Goal: Task Accomplishment & Management: Use online tool/utility

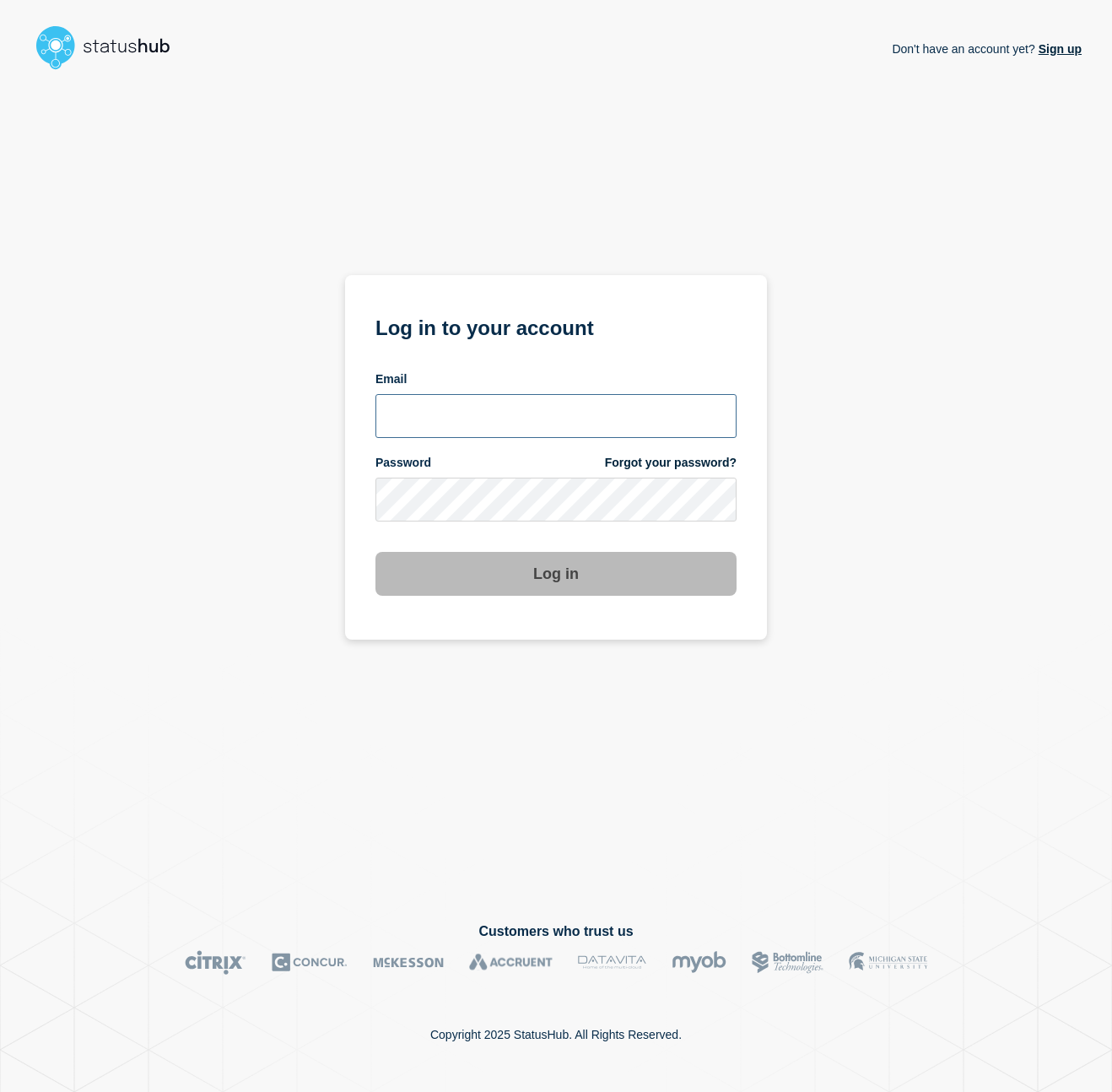
click at [562, 415] on input "email input" at bounding box center [556, 415] width 362 height 43
type input "[PERSON_NAME][EMAIL_ADDRESS][PERSON_NAME][DOMAIN_NAME]"
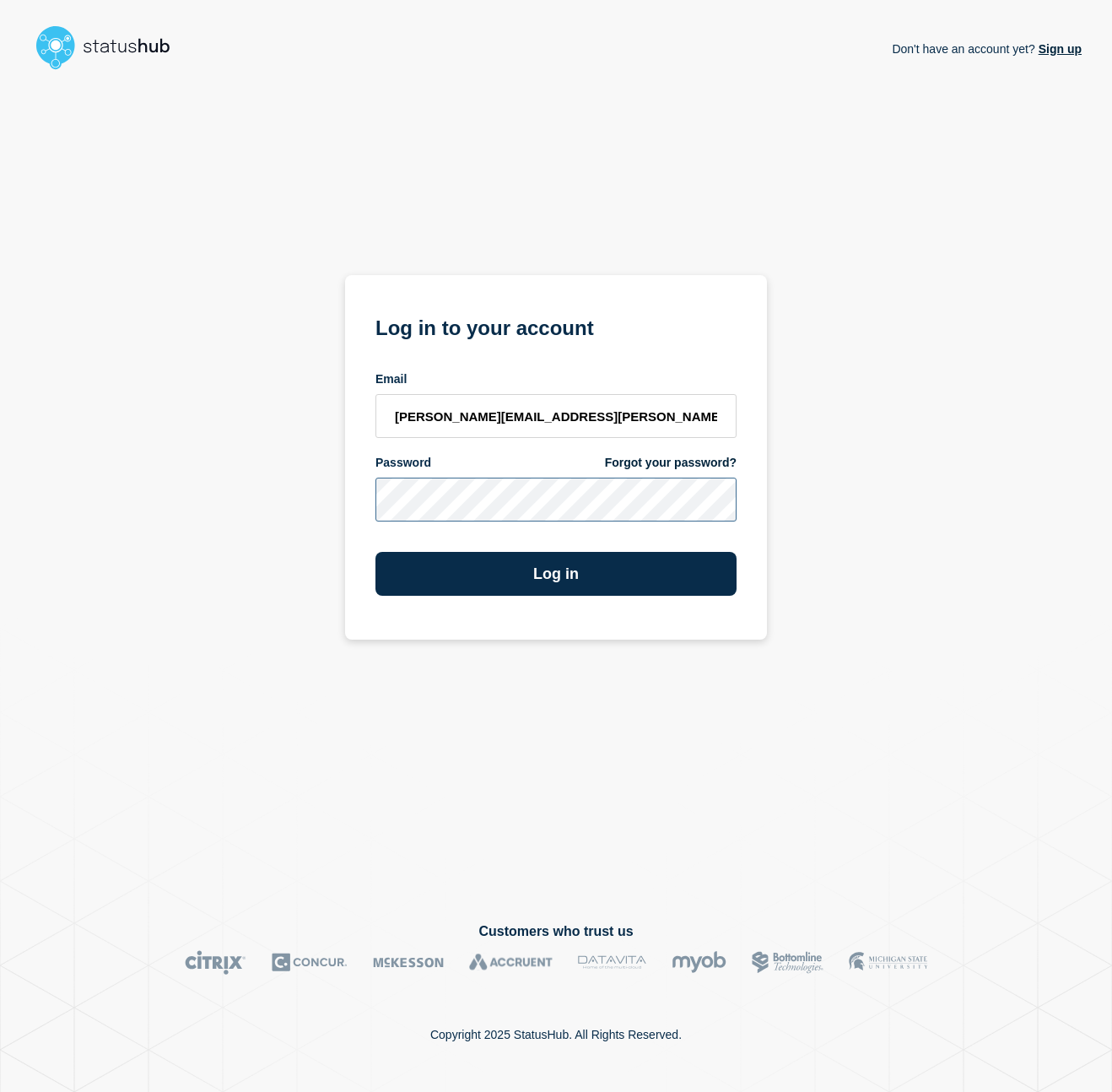
click at [376, 552] on button "Log in" at bounding box center [556, 574] width 362 height 43
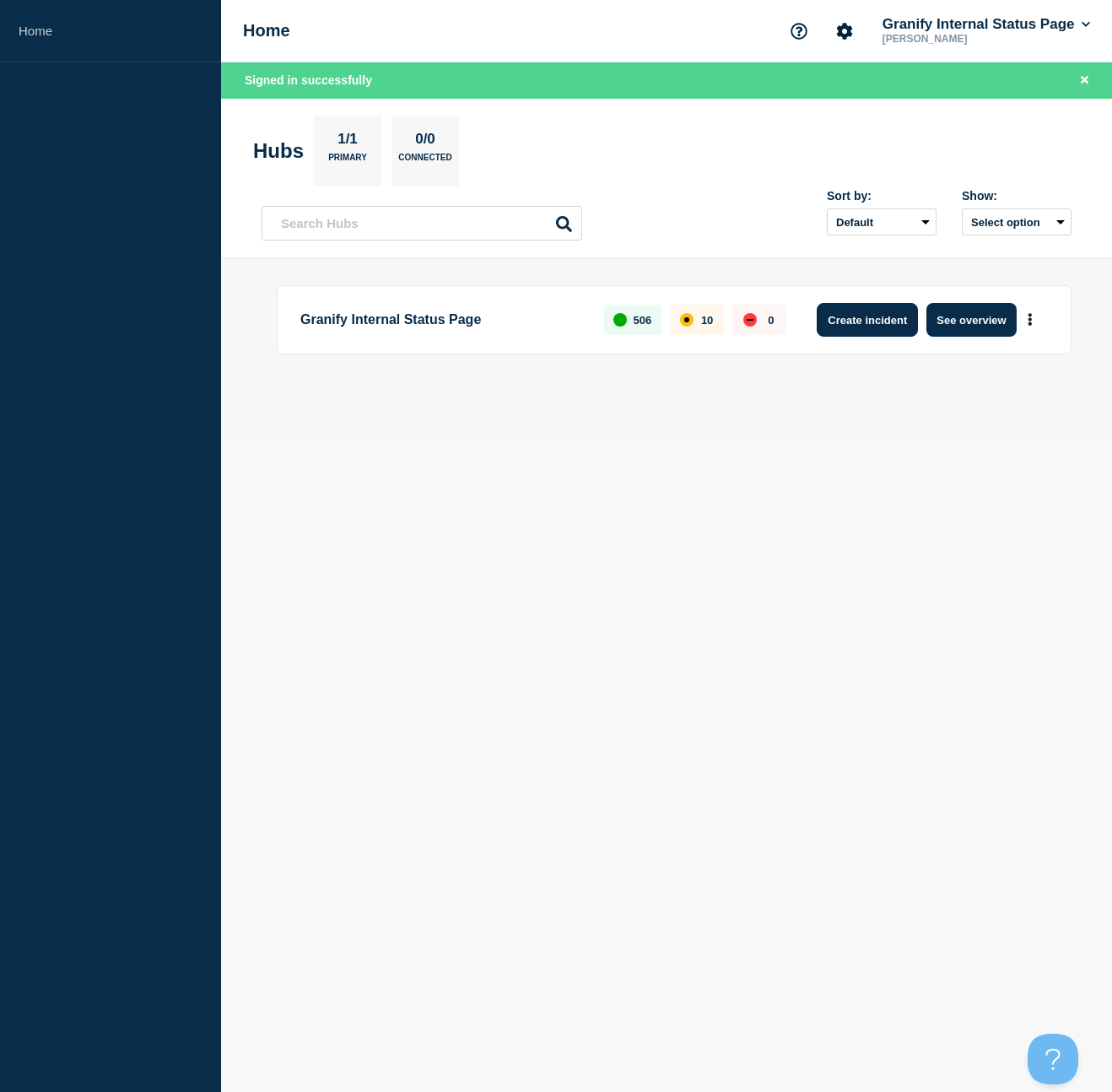
drag, startPoint x: 905, startPoint y: 297, endPoint x: 890, endPoint y: 307, distance: 18.0
click at [905, 297] on div "Granify Internal Status Page 506 10 0 Create incident See overview" at bounding box center [674, 319] width 795 height 69
click at [885, 311] on button "Create incident" at bounding box center [867, 320] width 101 height 34
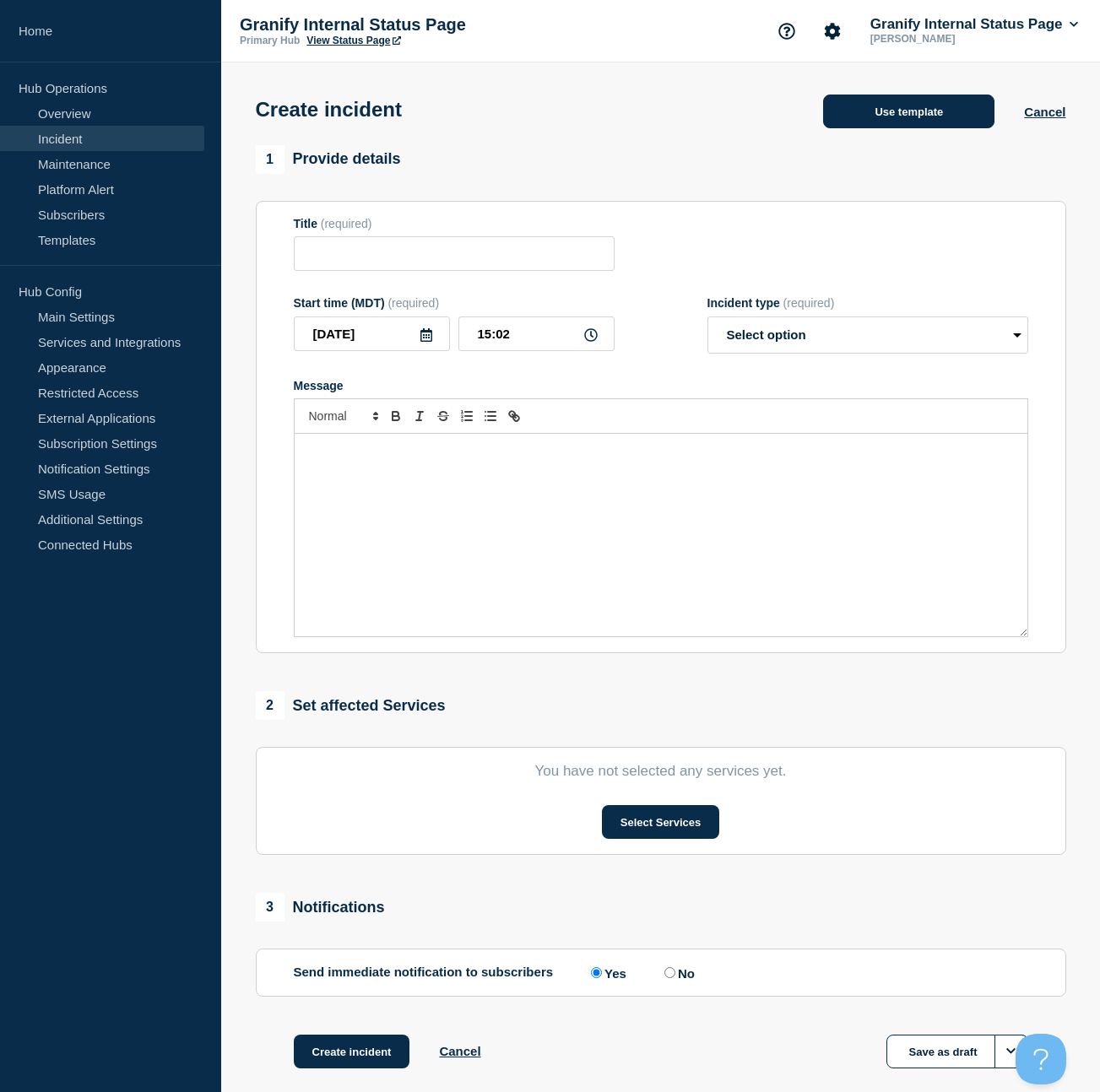
click at [902, 111] on button "Use template" at bounding box center [908, 111] width 171 height 34
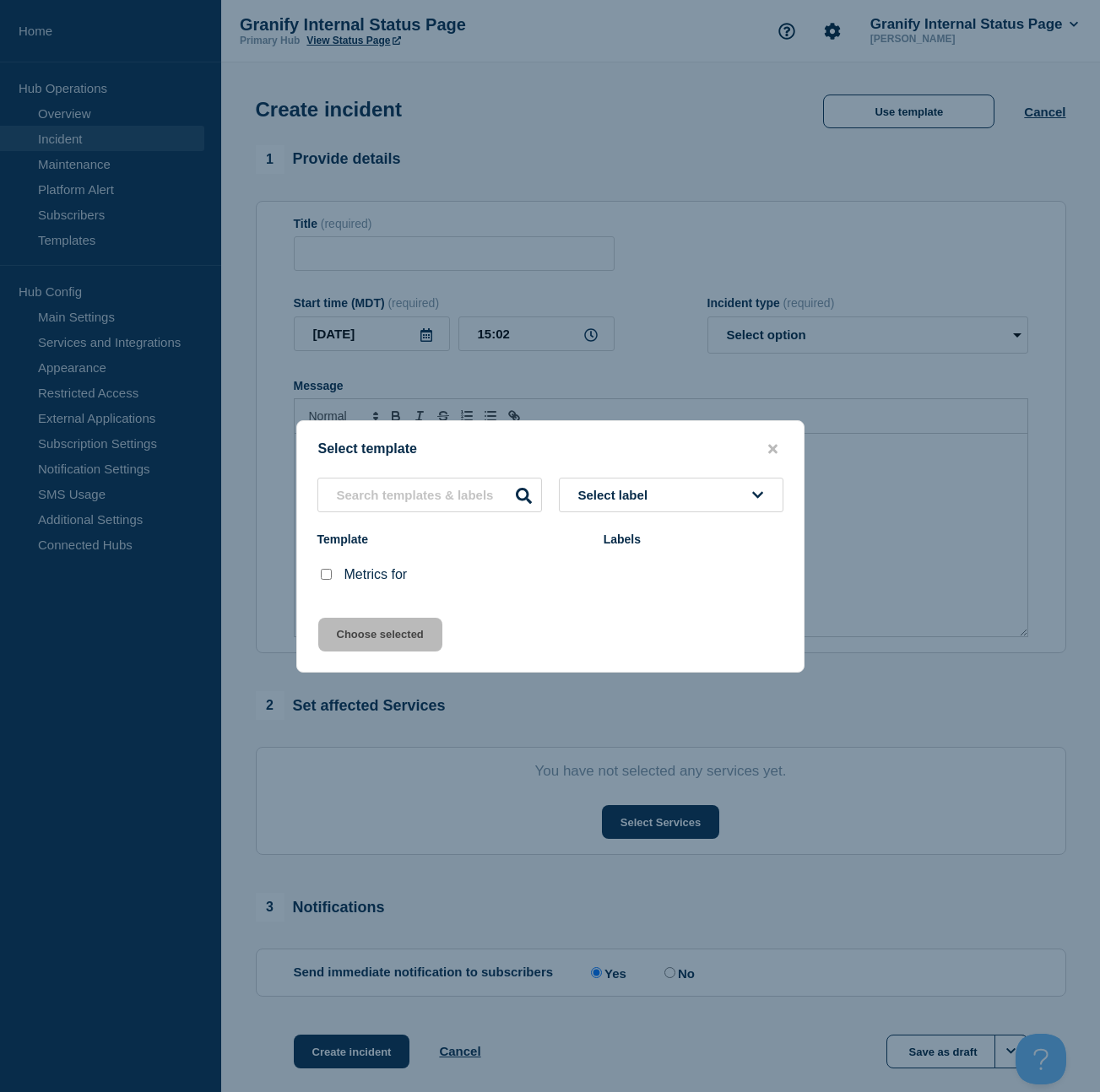
drag, startPoint x: 325, startPoint y: 580, endPoint x: 347, endPoint y: 609, distance: 36.4
click at [325, 580] on input "Metrics for checkbox" at bounding box center [327, 574] width 11 height 11
checkbox input "true"
click at [362, 633] on button "Choose selected" at bounding box center [380, 634] width 124 height 34
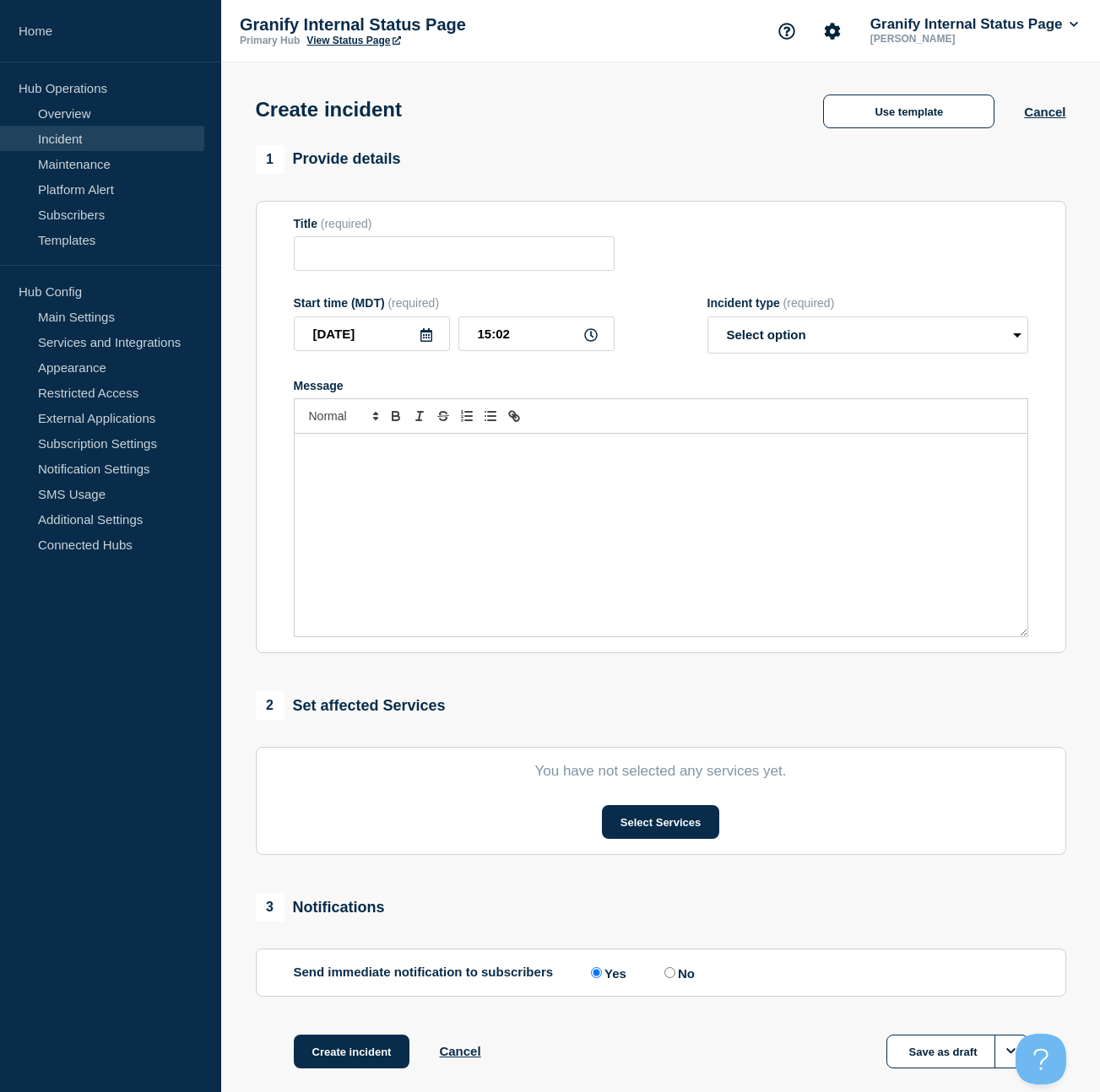
type input "Metrics for"
select select "monitoring"
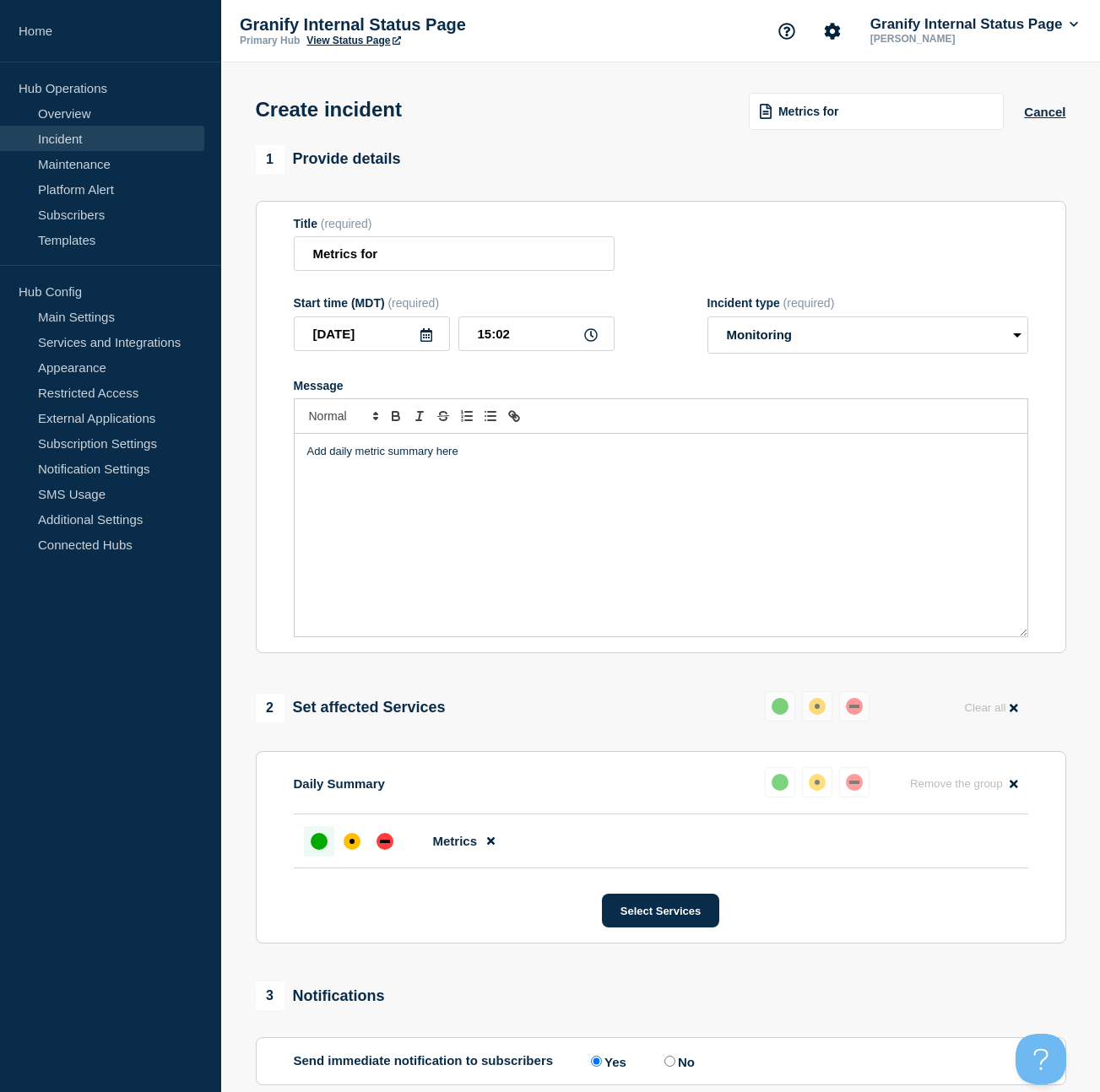
click at [398, 545] on div "Add daily metric summary here" at bounding box center [661, 534] width 733 height 203
click at [479, 426] on button "Toggle bulleted list" at bounding box center [490, 415] width 24 height 20
click at [462, 518] on div "Errors look to have dropped significantly on Belk iOS (still quite high on Belk…" at bounding box center [661, 534] width 733 height 203
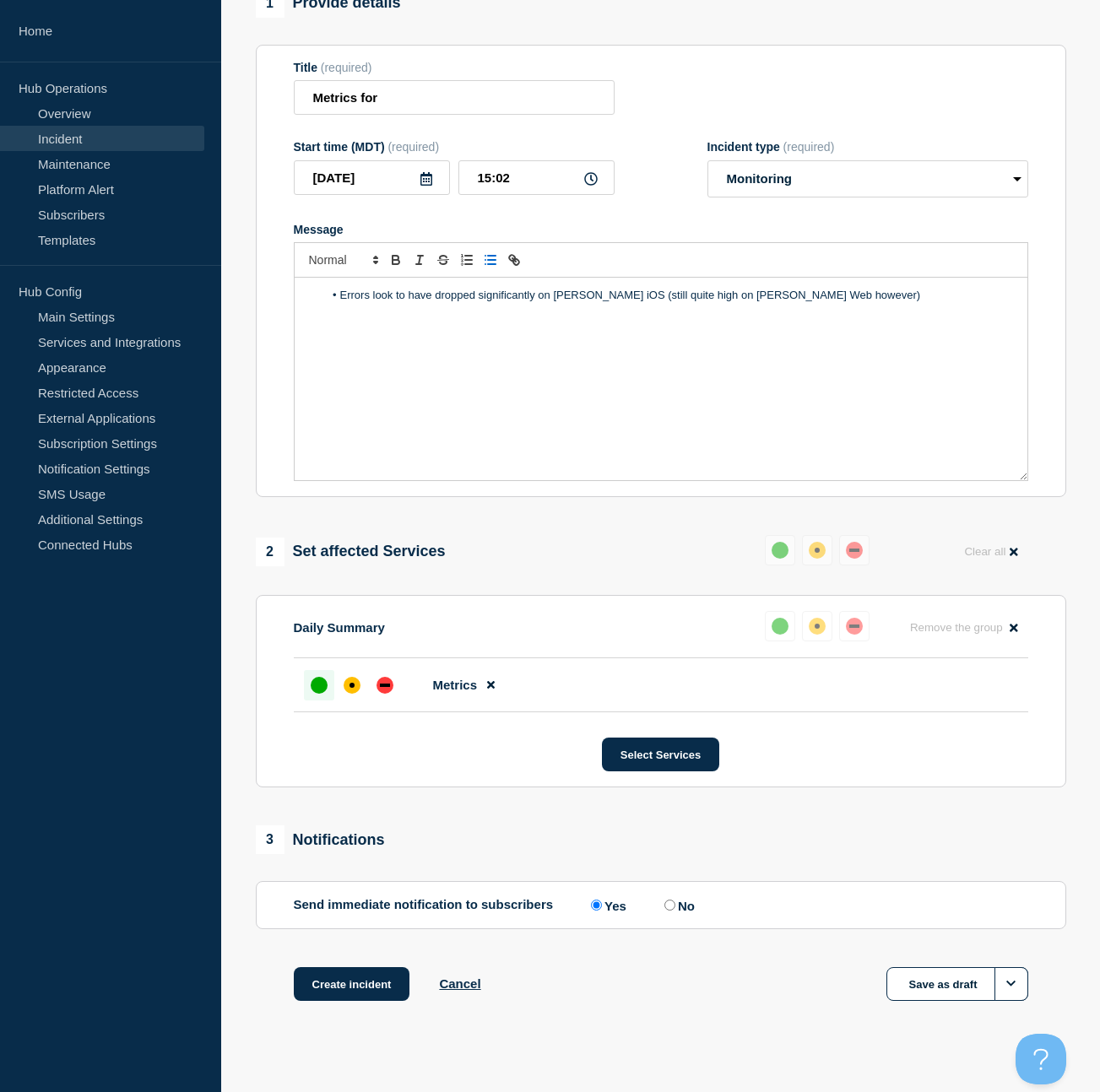
scroll to position [163, 0]
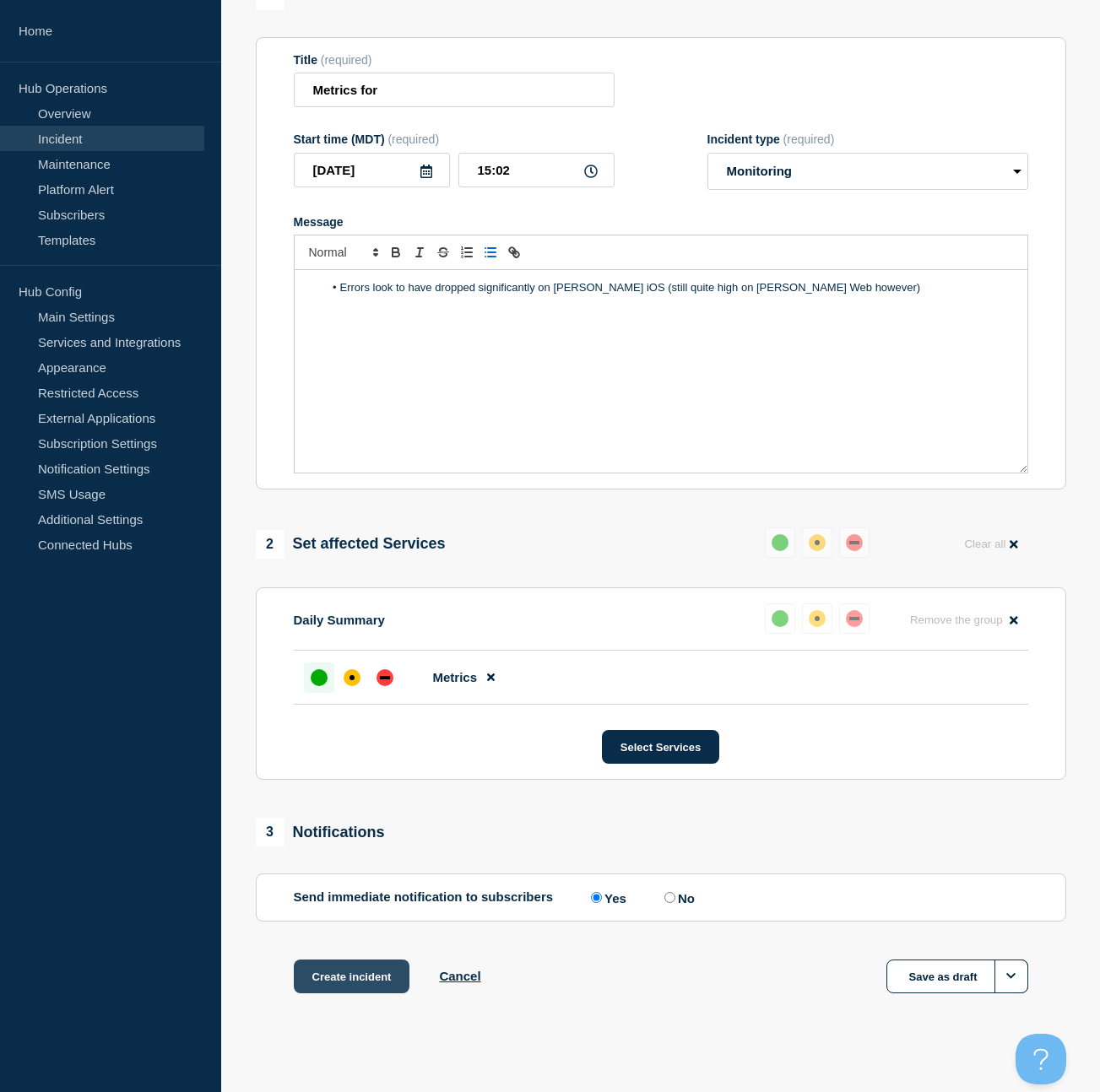
click at [345, 993] on button "Create incident" at bounding box center [351, 976] width 116 height 34
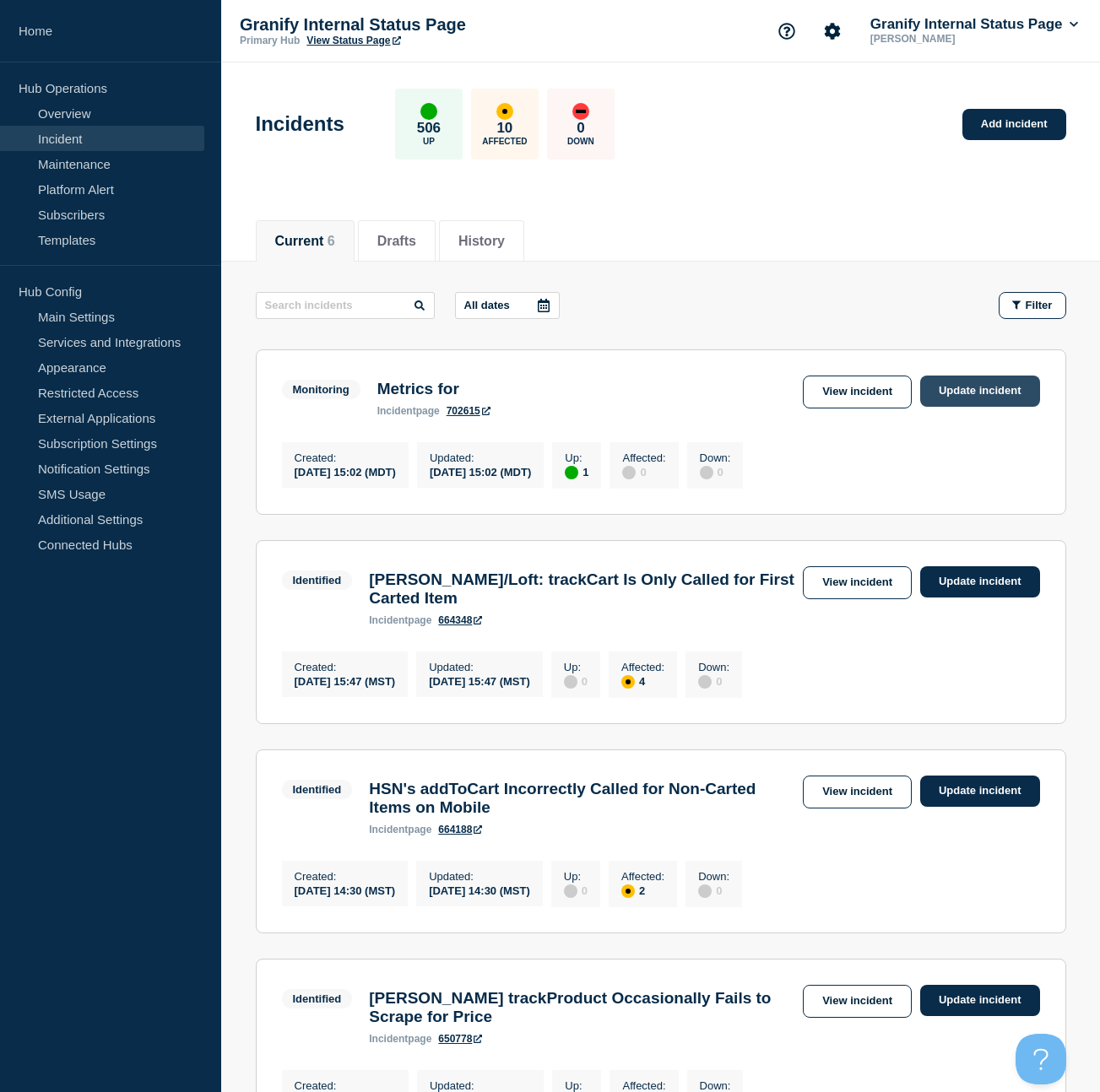
click at [953, 395] on link "Update incident" at bounding box center [979, 391] width 120 height 31
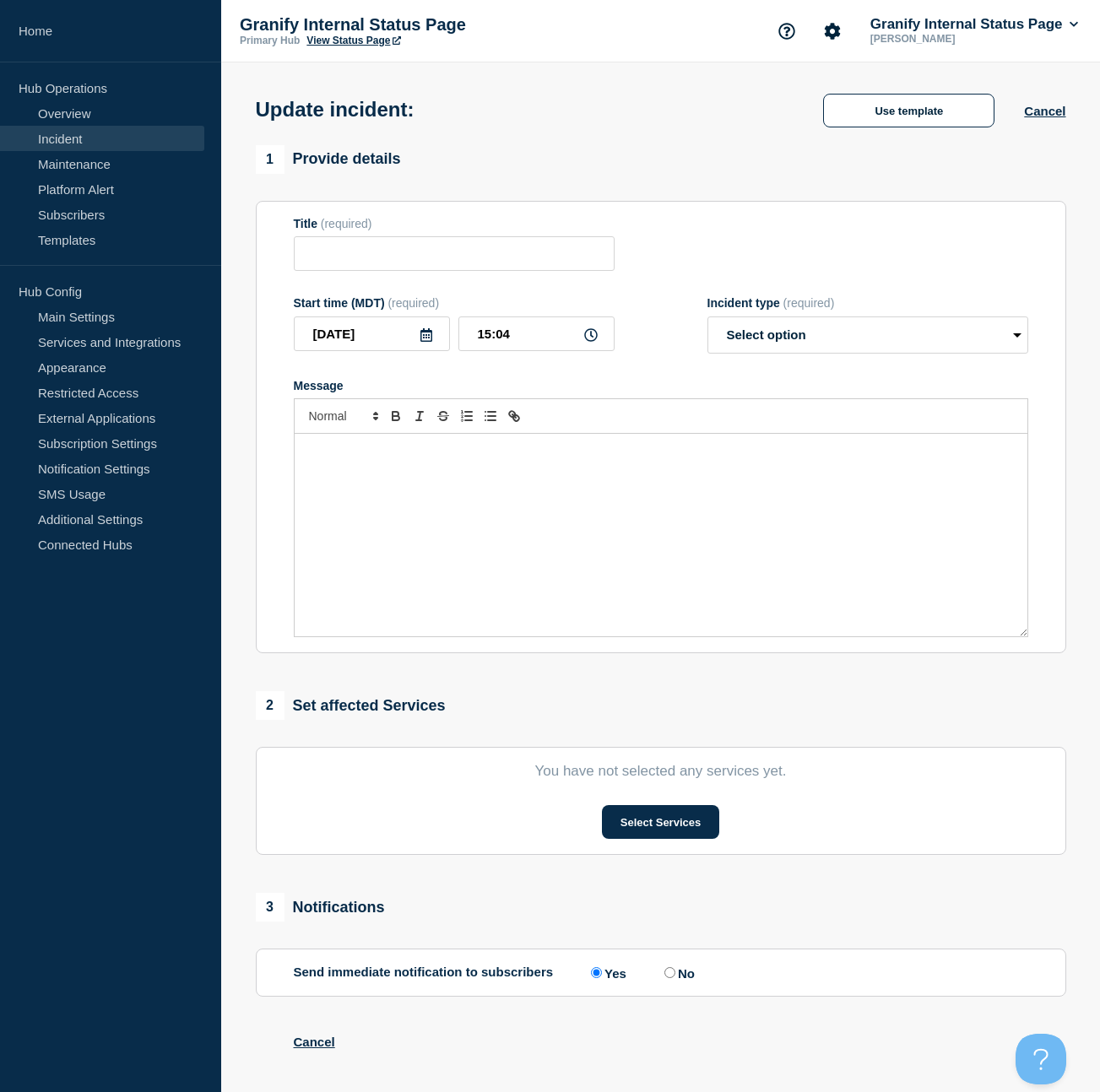
type input "Metrics for"
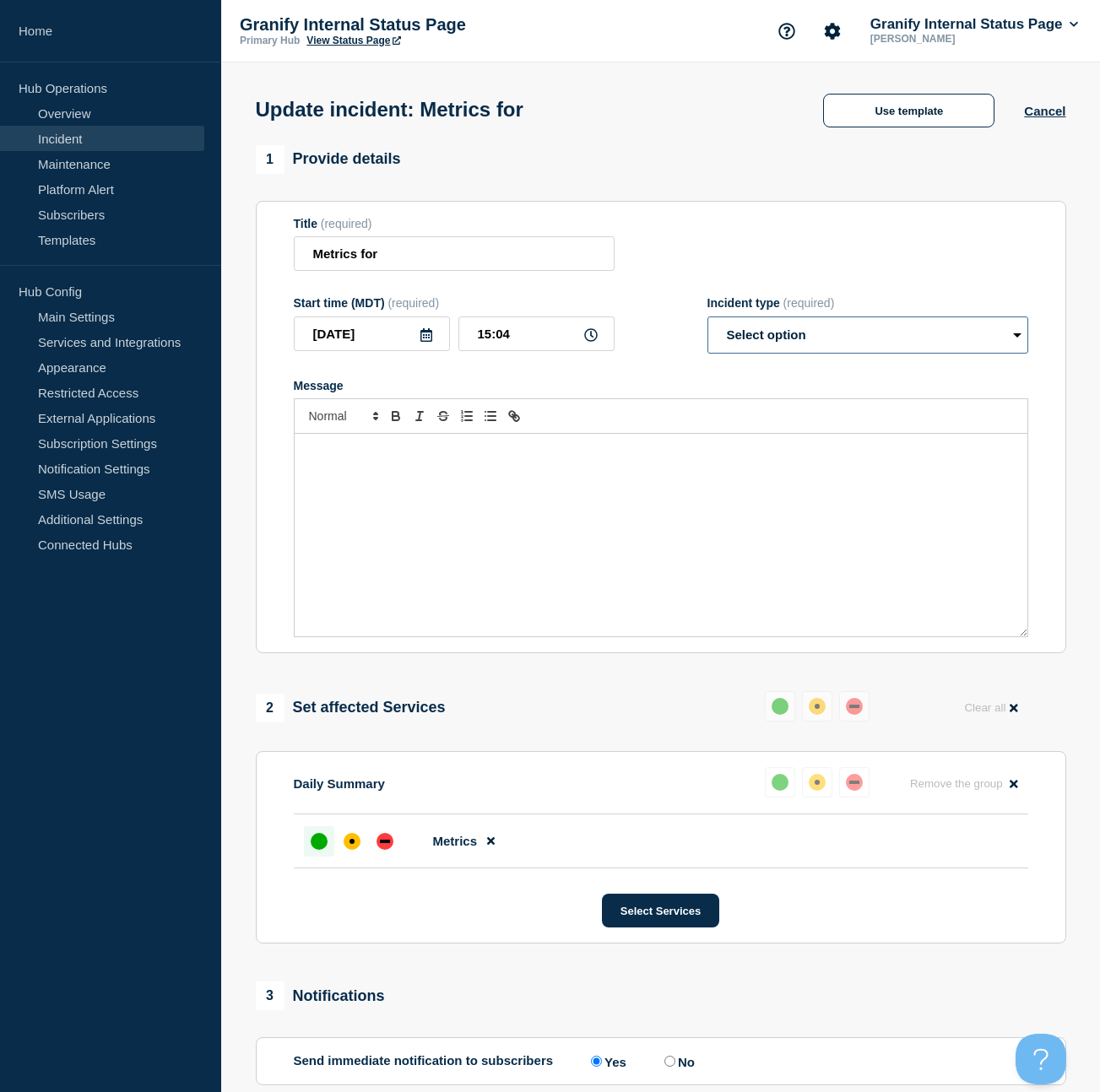
click at [909, 354] on select "Select option Investigating Identified Monitoring Resolved" at bounding box center [868, 334] width 321 height 37
select select "resolved"
click at [707, 328] on select "Select option Investigating Identified Monitoring Resolved" at bounding box center [868, 334] width 321 height 37
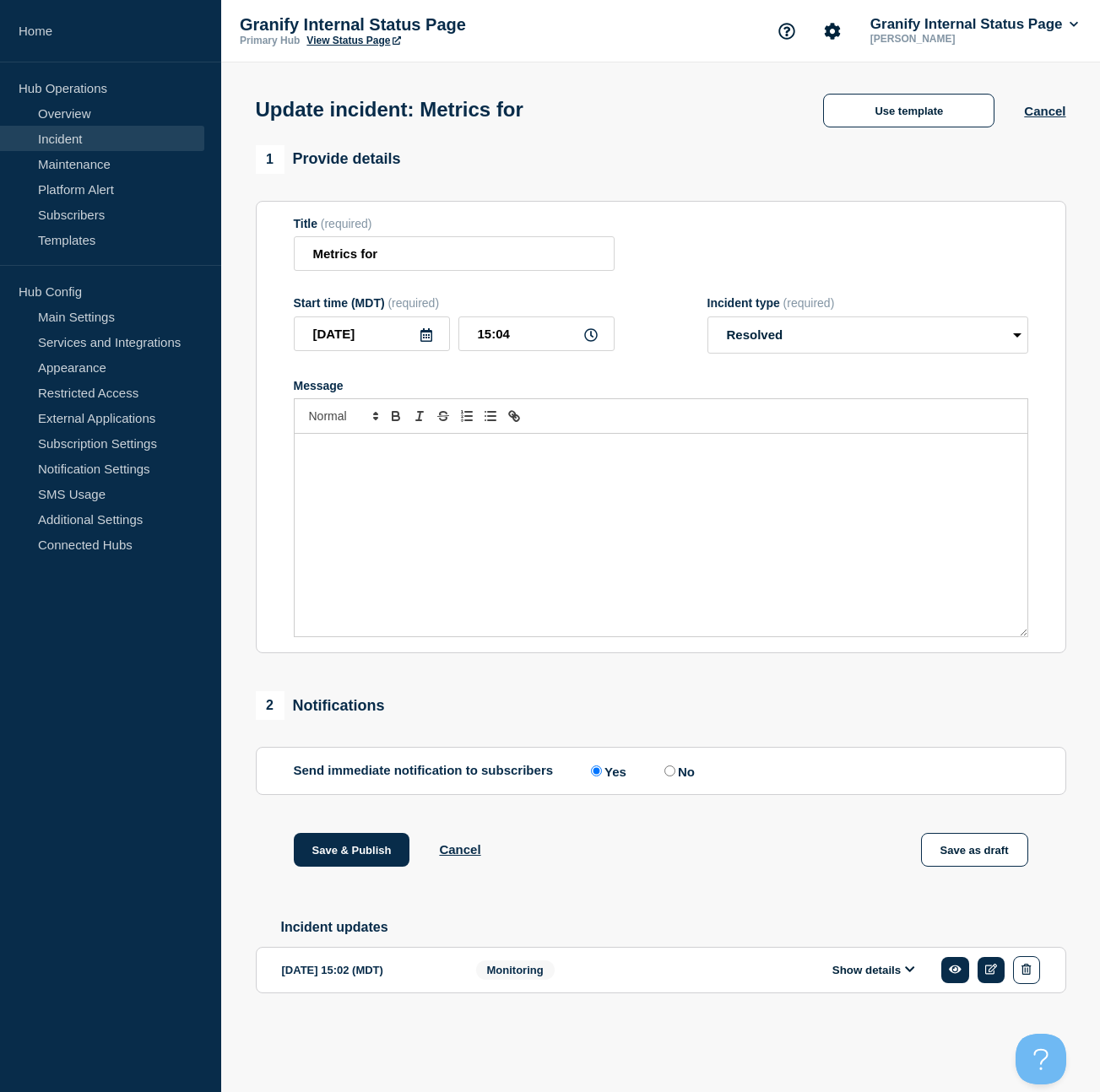
click at [667, 776] on input "No" at bounding box center [669, 771] width 11 height 11
radio input "true"
radio input "false"
drag, startPoint x: 375, startPoint y: 868, endPoint x: 364, endPoint y: 869, distance: 11.0
click at [375, 866] on button "Save & Publish" at bounding box center [351, 849] width 116 height 34
